Goal: Task Accomplishment & Management: Manage account settings

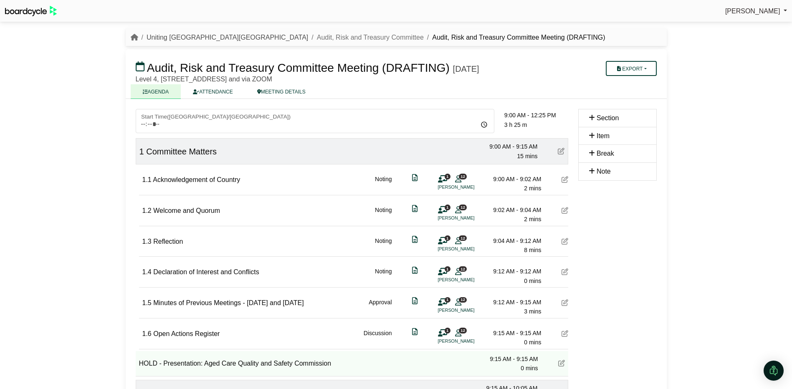
click at [176, 38] on link "Uniting [GEOGRAPHIC_DATA][GEOGRAPHIC_DATA]" at bounding box center [228, 37] width 162 height 7
click at [180, 37] on link "Uniting [GEOGRAPHIC_DATA][GEOGRAPHIC_DATA]" at bounding box center [228, 37] width 162 height 7
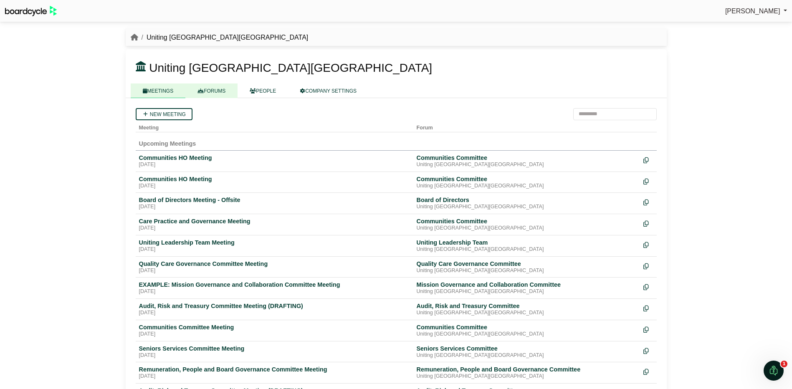
click at [207, 89] on link "FORUMS" at bounding box center [211, 91] width 52 height 15
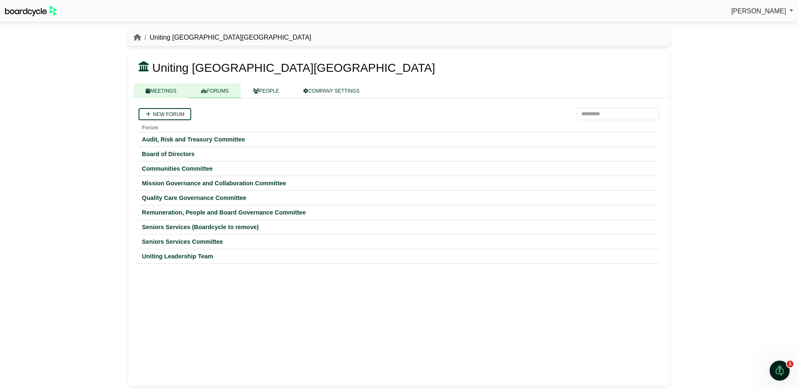
click at [168, 91] on link "MEETINGS" at bounding box center [161, 91] width 55 height 15
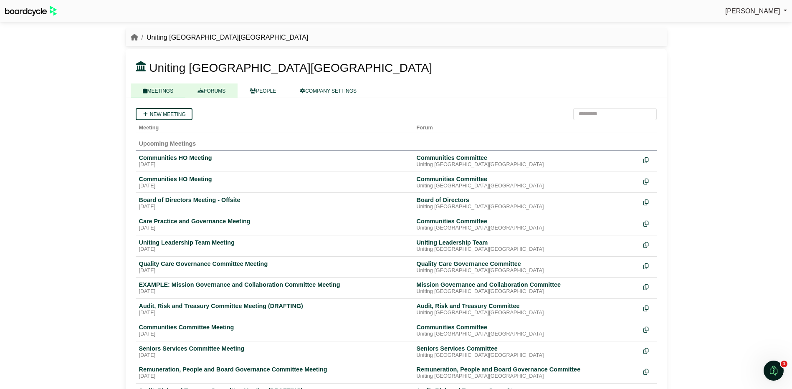
click at [216, 91] on link "FORUMS" at bounding box center [211, 91] width 52 height 15
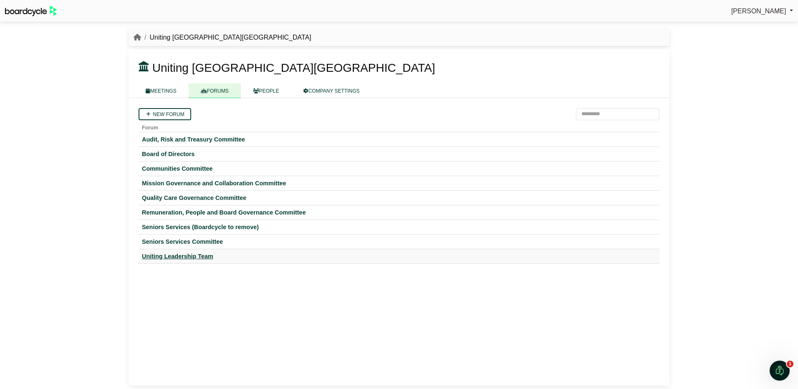
click at [177, 255] on div "Uniting Leadership Team" at bounding box center [399, 257] width 514 height 8
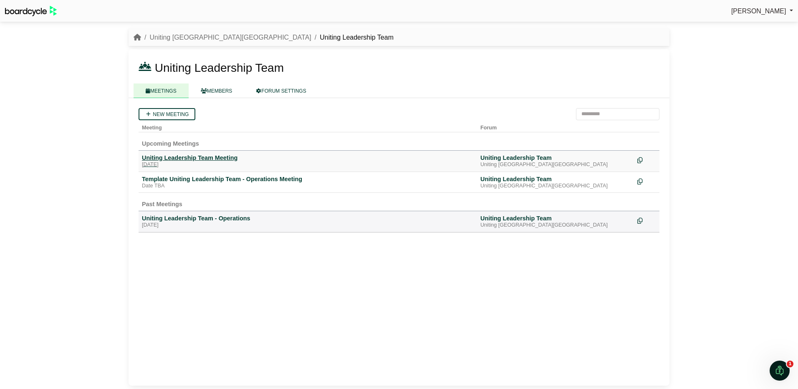
click at [185, 158] on div "Uniting Leadership Team Meeting" at bounding box center [308, 158] width 332 height 8
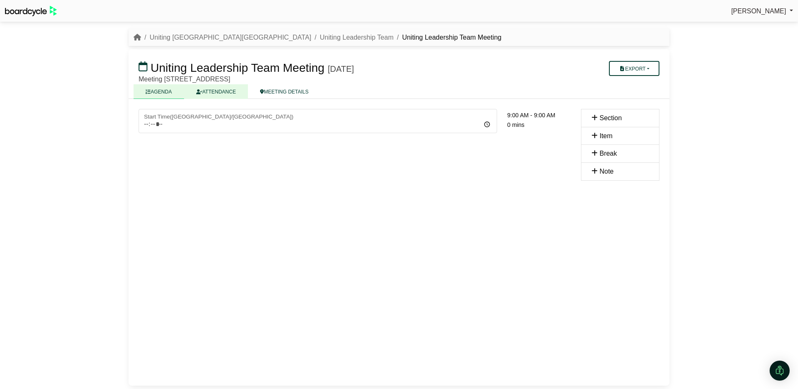
click at [216, 91] on link "ATTENDANCE" at bounding box center [216, 91] width 64 height 15
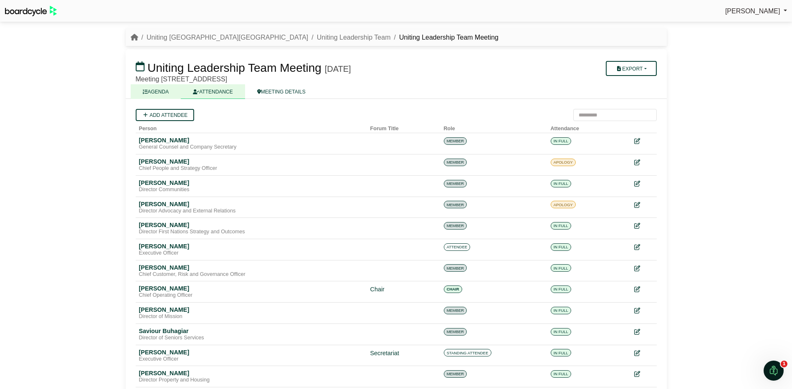
click at [155, 92] on link "AGENDA" at bounding box center [156, 91] width 51 height 15
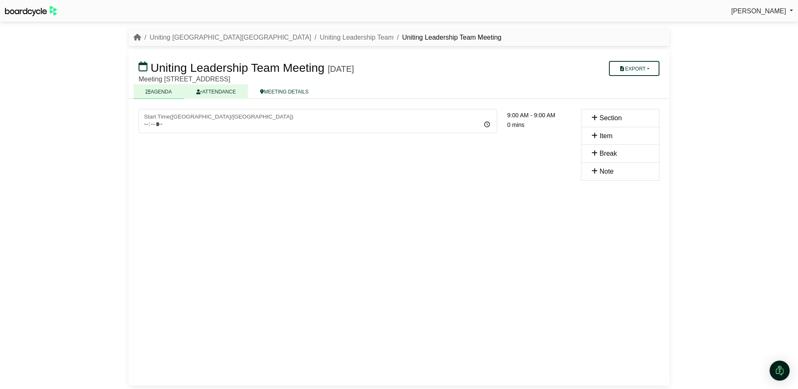
click at [218, 90] on link "ATTENDANCE" at bounding box center [216, 91] width 64 height 15
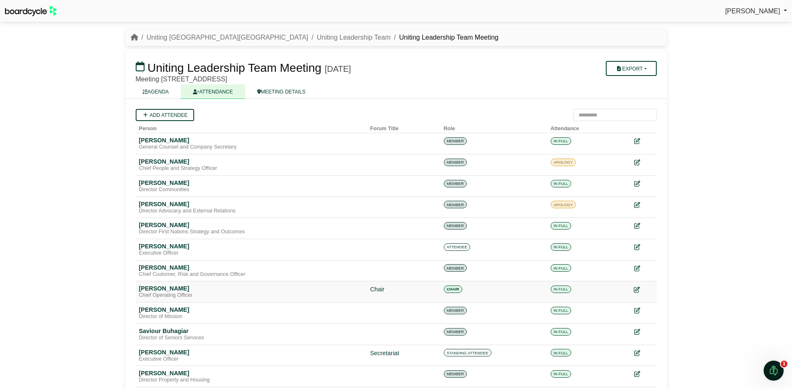
click at [638, 290] on icon at bounding box center [637, 290] width 6 height 6
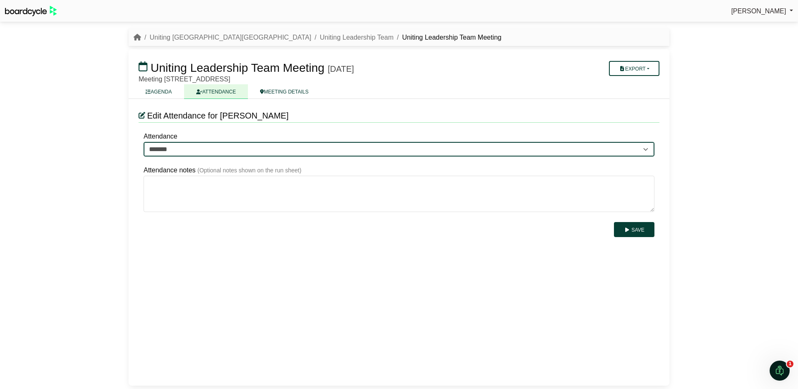
click at [642, 146] on select "******* ******* *******" at bounding box center [399, 149] width 511 height 15
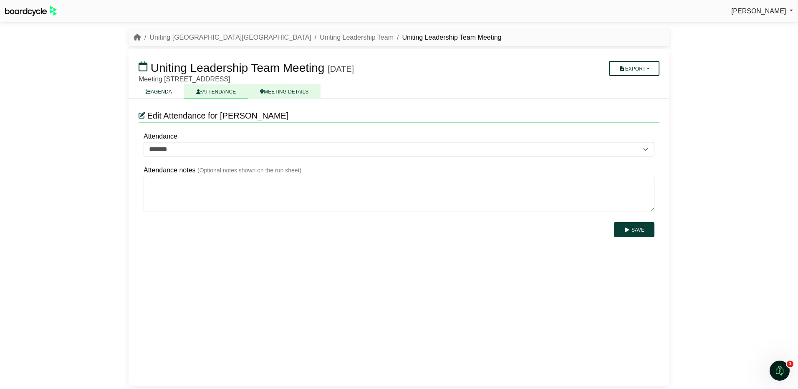
click at [276, 92] on link "MEETING DETAILS" at bounding box center [284, 91] width 73 height 15
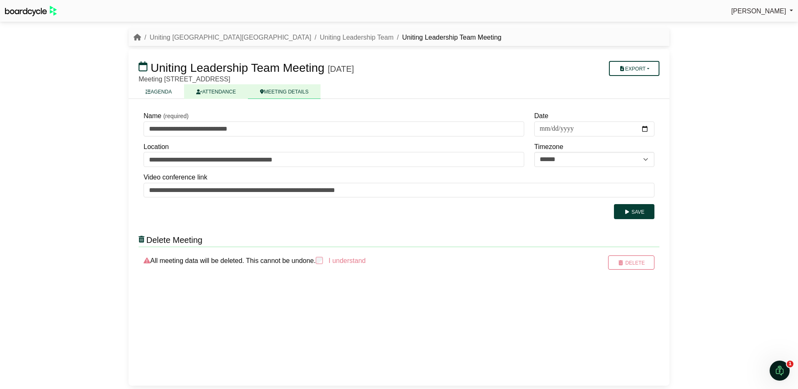
click at [208, 89] on link "ATTENDANCE" at bounding box center [216, 91] width 64 height 15
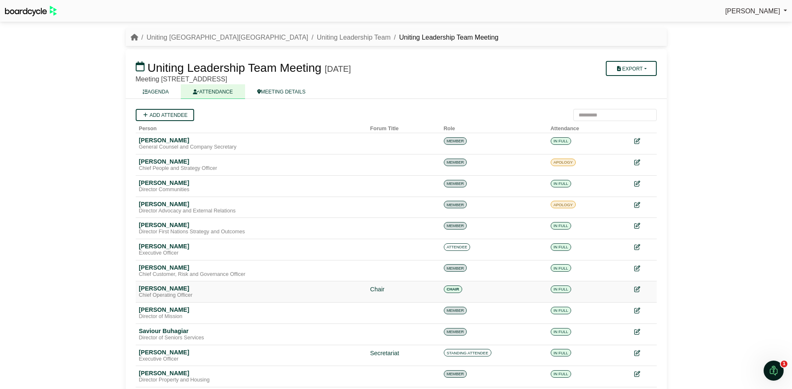
drag, startPoint x: 452, startPoint y: 288, endPoint x: 459, endPoint y: 289, distance: 7.5
click at [452, 288] on span "CHAIR" at bounding box center [453, 290] width 18 height 8
click at [637, 290] on icon at bounding box center [637, 290] width 6 height 6
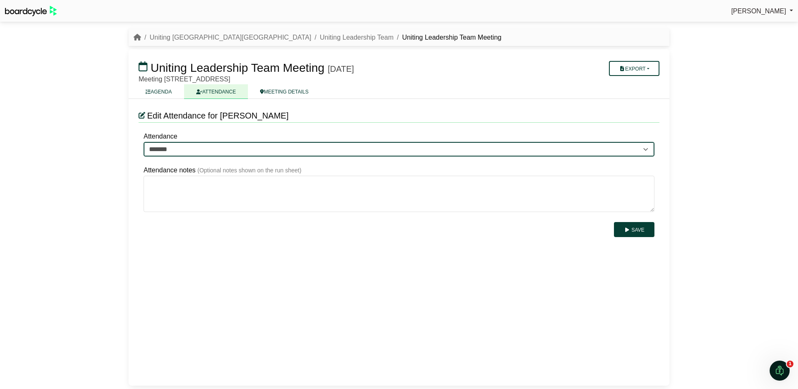
click at [379, 148] on select "******* ******* *******" at bounding box center [399, 149] width 511 height 15
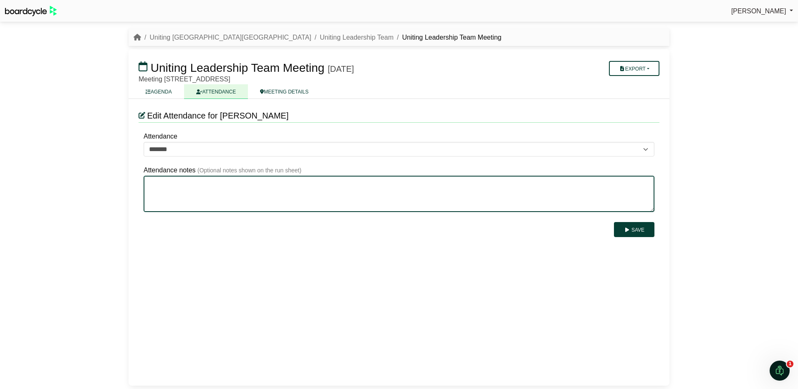
click at [362, 193] on textarea "Attendance notes" at bounding box center [399, 194] width 511 height 36
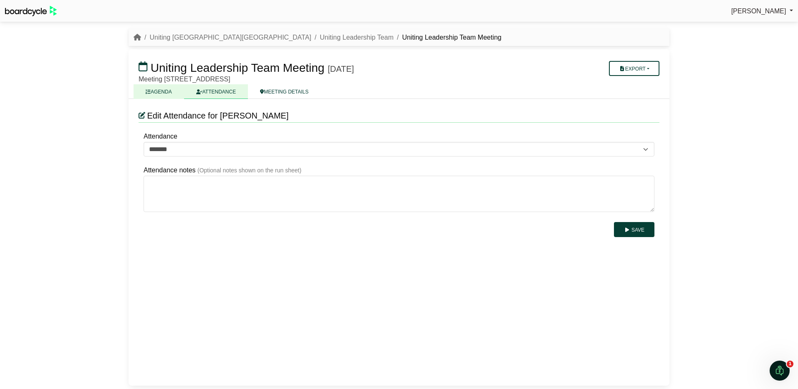
click at [157, 89] on link "AGENDA" at bounding box center [159, 91] width 51 height 15
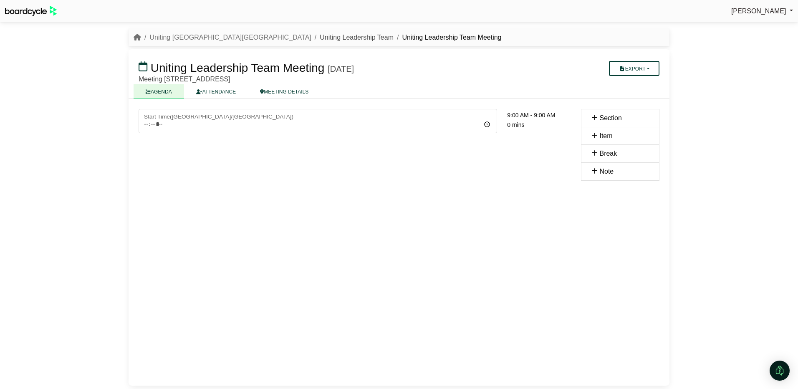
click at [320, 36] on link "Uniting Leadership Team" at bounding box center [357, 37] width 74 height 7
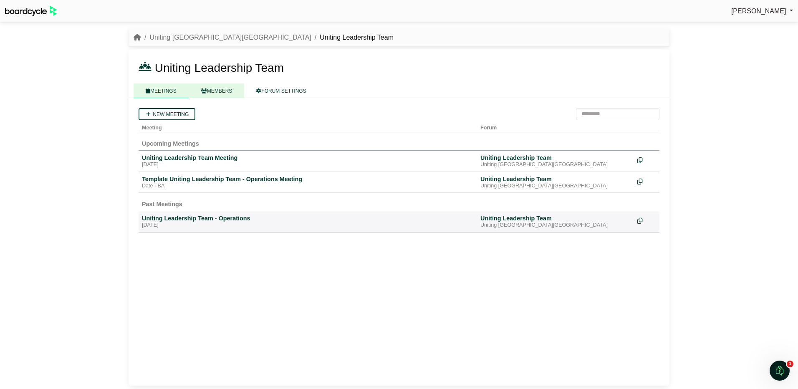
click at [216, 90] on link "MEMBERS" at bounding box center [217, 91] width 56 height 15
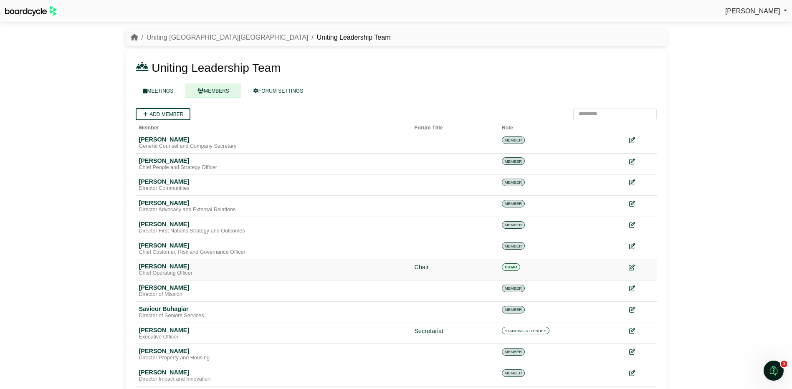
click at [632, 267] on icon at bounding box center [632, 268] width 6 height 6
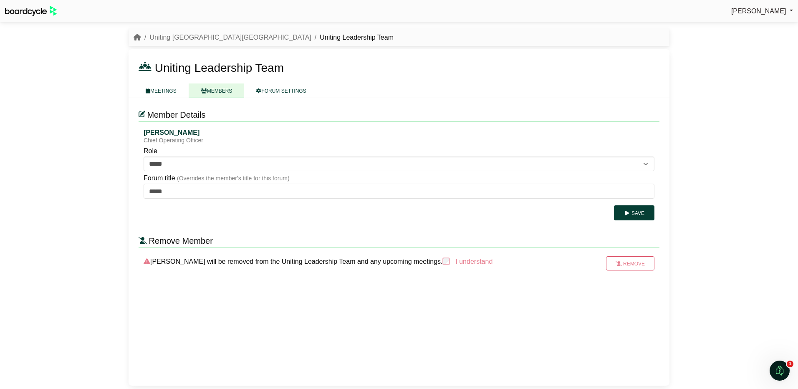
click at [266, 228] on div "**********" at bounding box center [399, 242] width 541 height 288
click at [165, 89] on link "MEETINGS" at bounding box center [161, 91] width 55 height 15
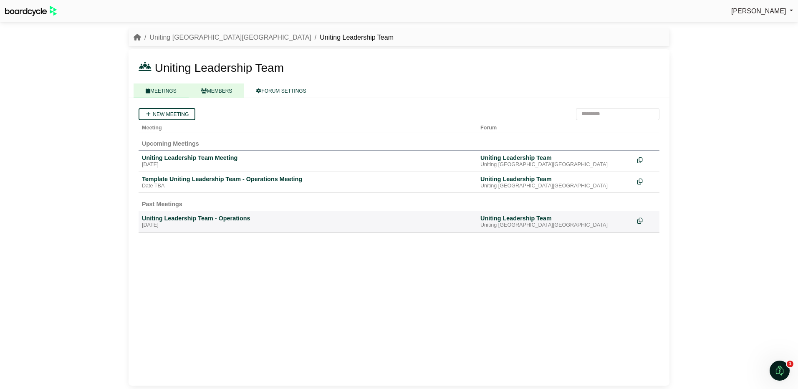
click at [210, 91] on link "MEMBERS" at bounding box center [217, 91] width 56 height 15
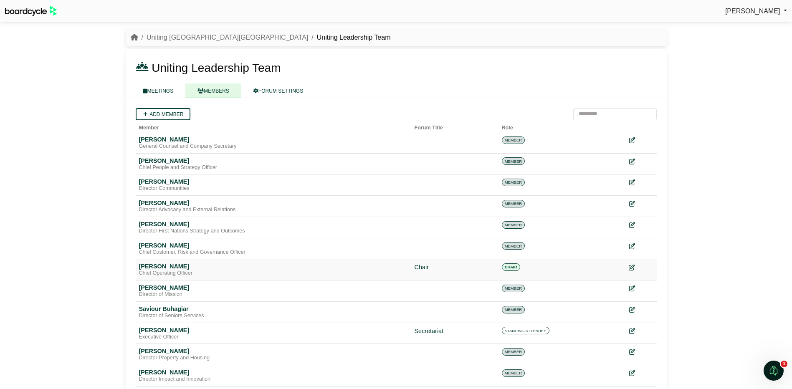
click at [631, 265] on icon at bounding box center [632, 268] width 6 height 6
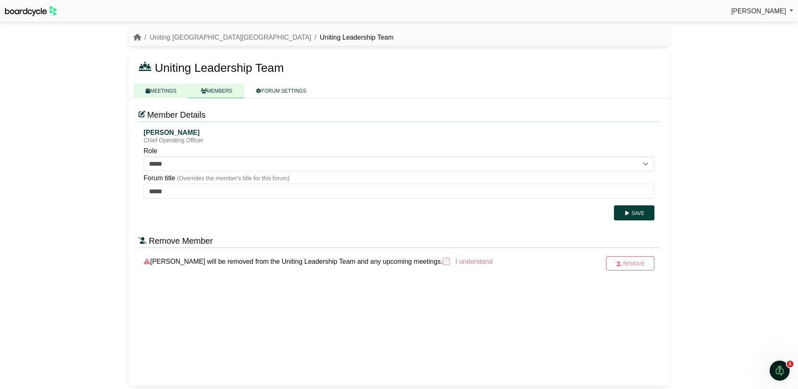
click at [166, 91] on link "MEETINGS" at bounding box center [161, 91] width 55 height 15
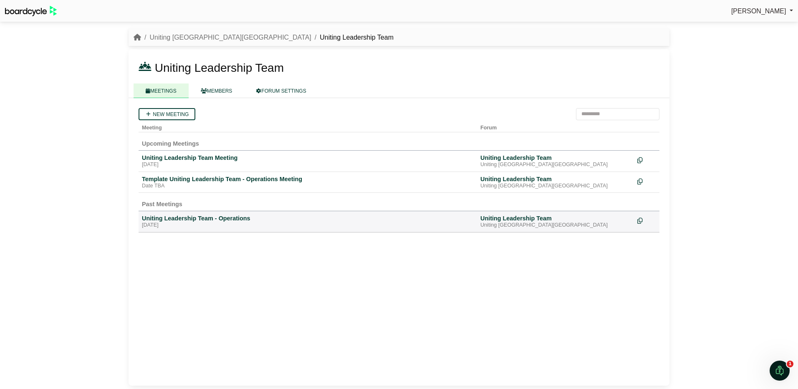
click at [330, 333] on div "New meeting Meeting Forum Upcoming Meetings Uniting Leadership Team Meeting [DA…" at bounding box center [399, 242] width 541 height 288
click at [175, 180] on div "Template Uniting Leadership Team - Operations Meeting" at bounding box center [308, 179] width 332 height 8
click at [179, 217] on div "Uniting Leadership Team - Operations" at bounding box center [308, 219] width 332 height 8
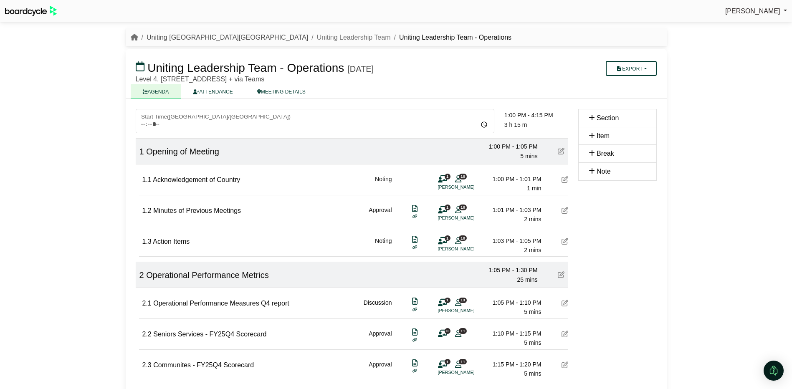
click at [164, 35] on link "Uniting [GEOGRAPHIC_DATA][GEOGRAPHIC_DATA]" at bounding box center [228, 37] width 162 height 7
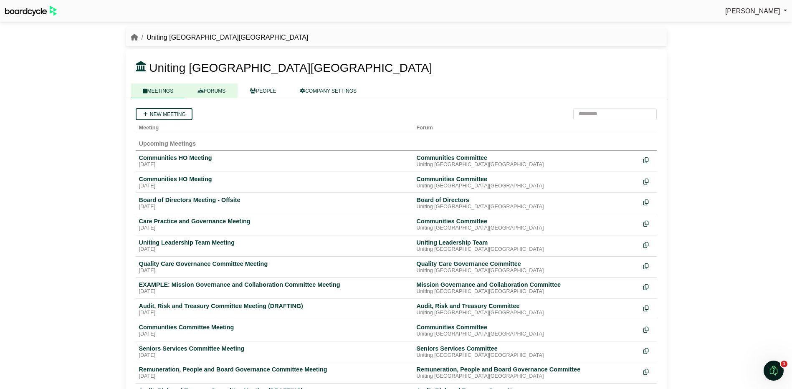
click at [214, 89] on link "FORUMS" at bounding box center [211, 91] width 52 height 15
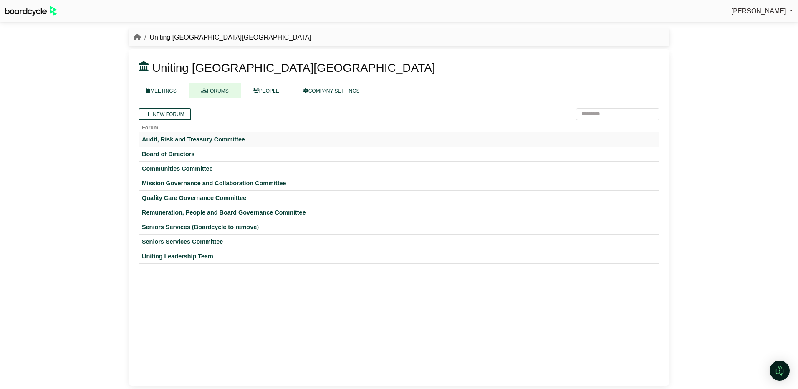
click at [195, 139] on div "Audit, Risk and Treasury Committee" at bounding box center [399, 140] width 514 height 8
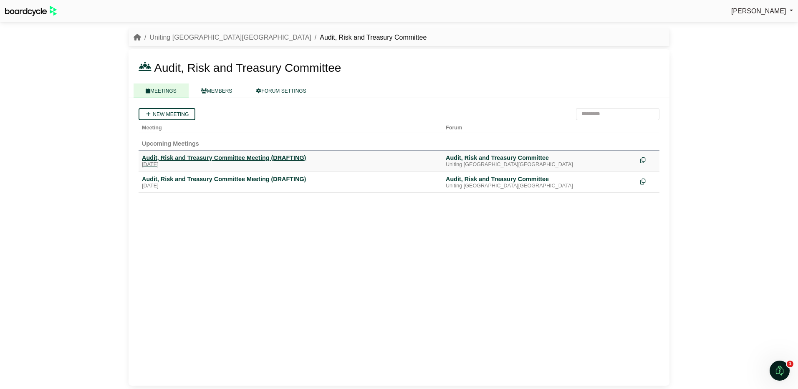
click at [187, 158] on div "Audit, Risk and Treasury Committee Meeting (DRAFTING)" at bounding box center [290, 158] width 297 height 8
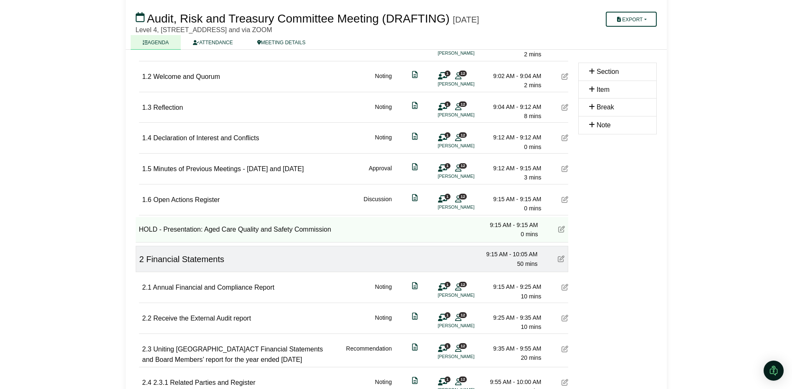
scroll to position [209, 0]
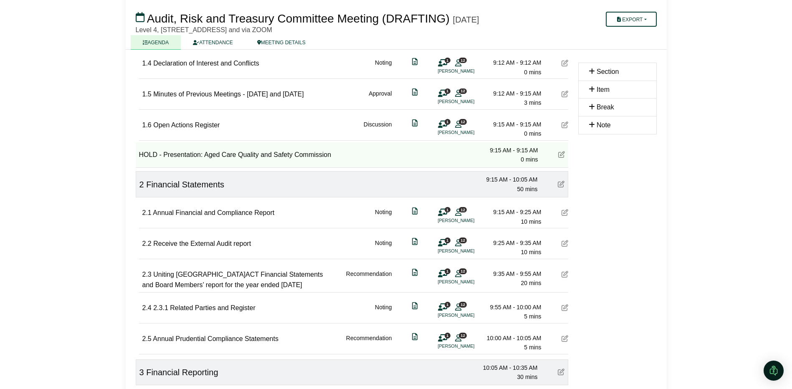
click at [562, 155] on icon at bounding box center [561, 154] width 7 height 7
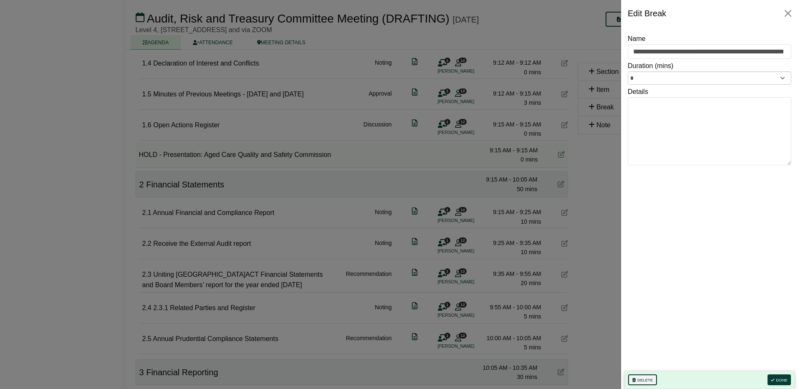
click at [643, 377] on button "Delete" at bounding box center [642, 380] width 29 height 11
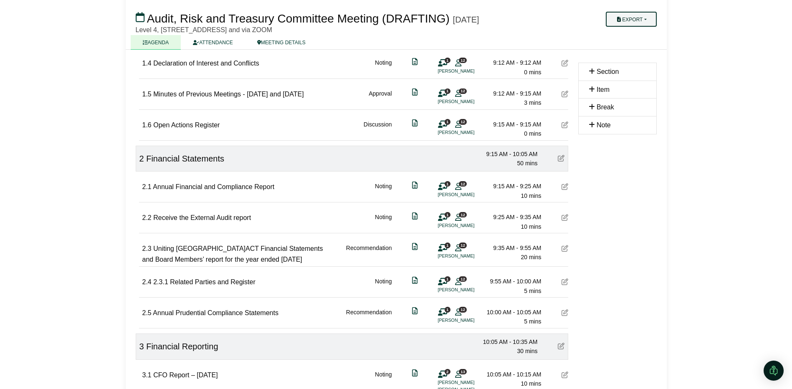
click at [636, 17] on button "Export" at bounding box center [631, 19] width 51 height 15
click at [634, 34] on link "Agenda" at bounding box center [642, 34] width 73 height 13
